Goal: Communication & Community: Answer question/provide support

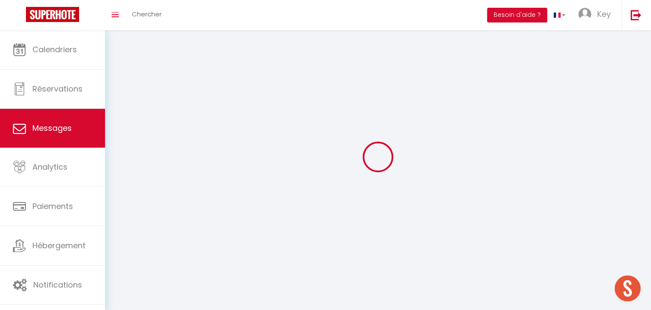
select select "message"
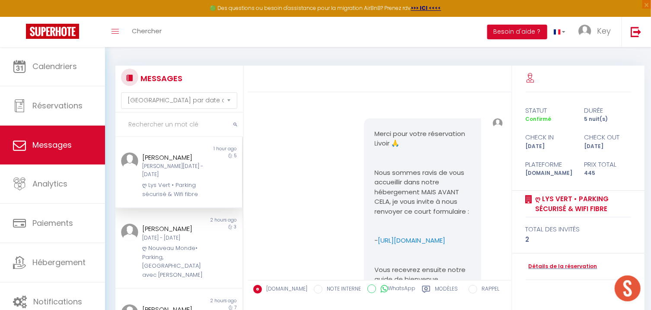
scroll to position [3643, 0]
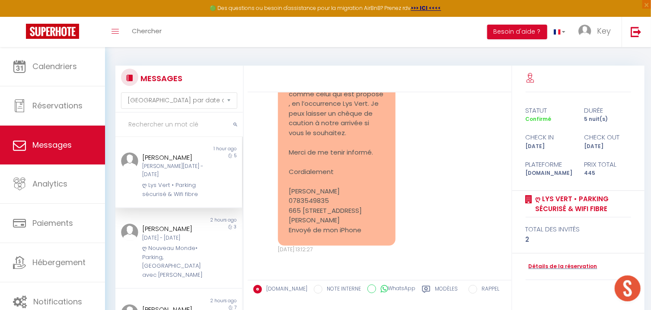
click at [187, 181] on div "ღ Lys Vert • Parking sécurisé & Wifi fibre" at bounding box center [173, 190] width 63 height 18
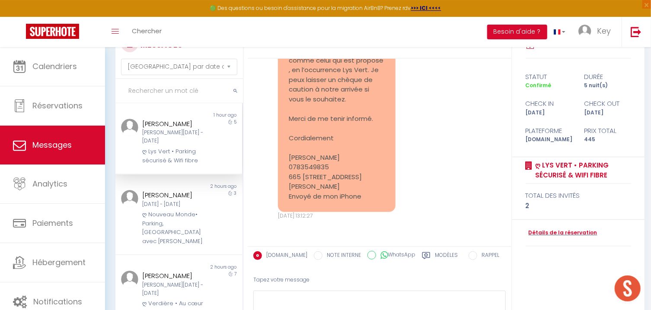
scroll to position [46, 0]
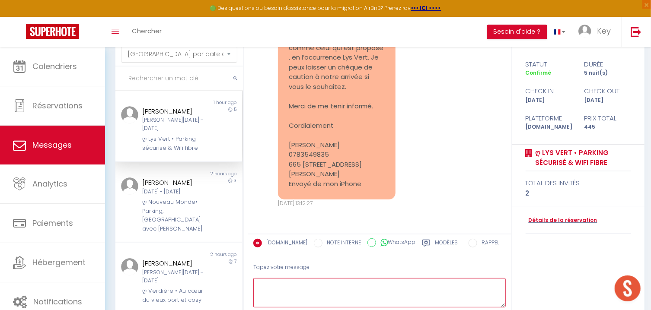
click at [373, 283] on textarea at bounding box center [379, 293] width 253 height 30
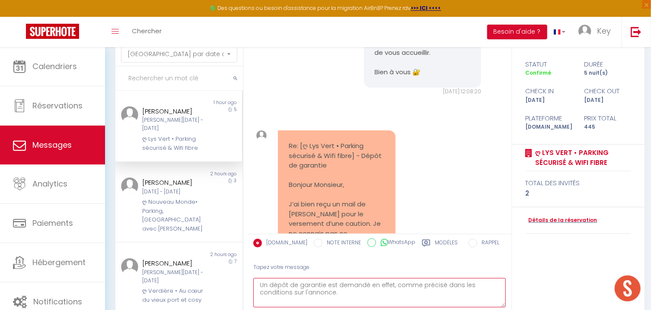
scroll to position [2948, 0]
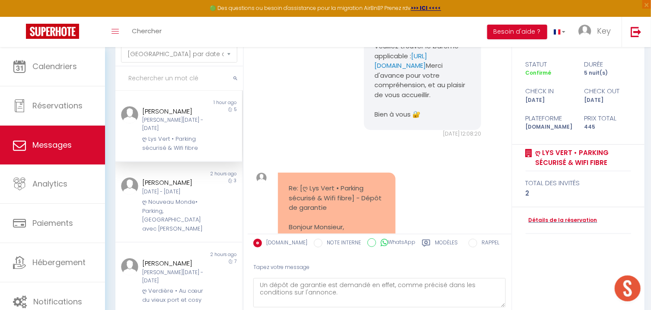
drag, startPoint x: 426, startPoint y: 187, endPoint x: 423, endPoint y: 163, distance: 24.0
copy link "[URL][DOMAIN_NAME]"
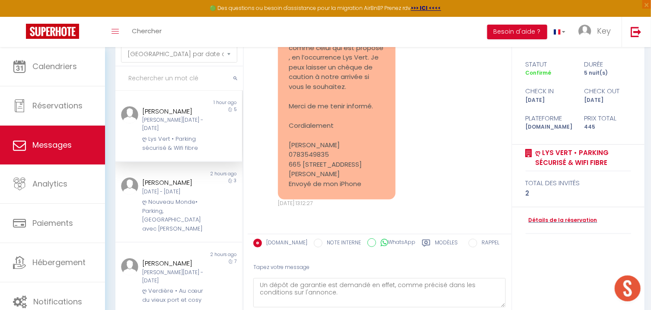
scroll to position [93, 0]
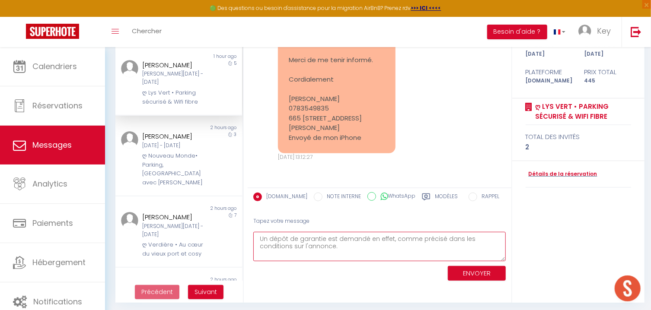
click at [405, 249] on textarea "Un dépôt de garantie est demandé en effet, comme précisé dans les conditions su…" at bounding box center [379, 247] width 253 height 30
type textarea "Un dépôt de garantie est demandé en effet, comme précisé dans les conditions su…"
click at [473, 243] on textarea "Un dépôt de garantie est demandé en effet, comme précisé dans les conditions su…" at bounding box center [379, 247] width 253 height 30
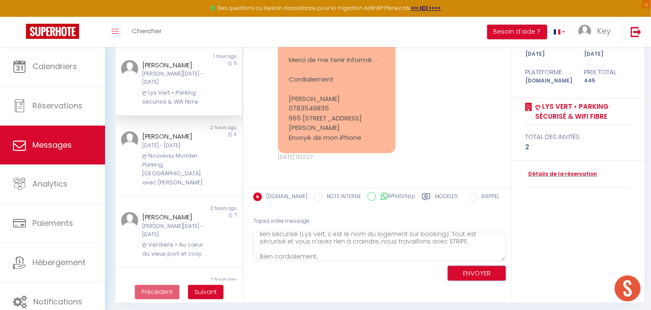
click at [472, 269] on button "ENVOYER" at bounding box center [477, 273] width 58 height 15
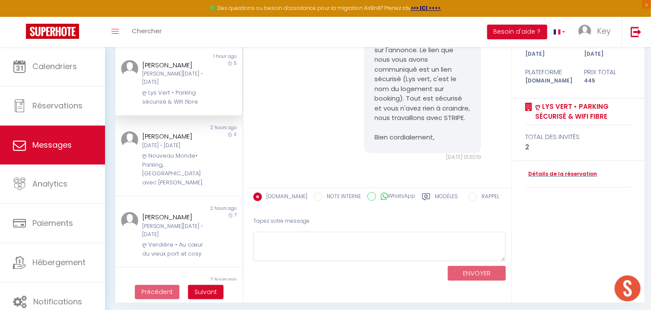
scroll to position [3844, 0]
